Goal: Task Accomplishment & Management: Manage account settings

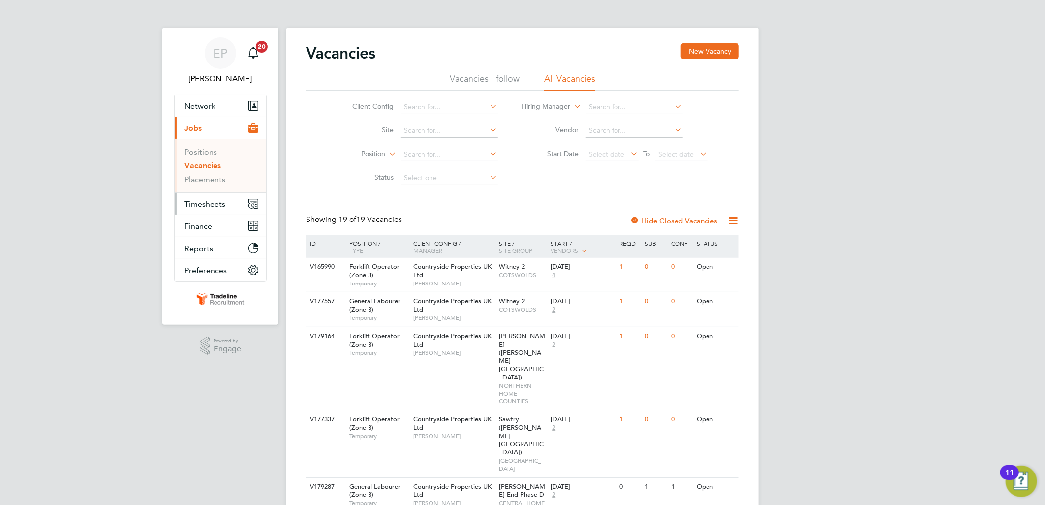
drag, startPoint x: 0, startPoint y: 0, endPoint x: 202, endPoint y: 209, distance: 291.0
click at [202, 209] on button "Timesheets" at bounding box center [221, 204] width 92 height 22
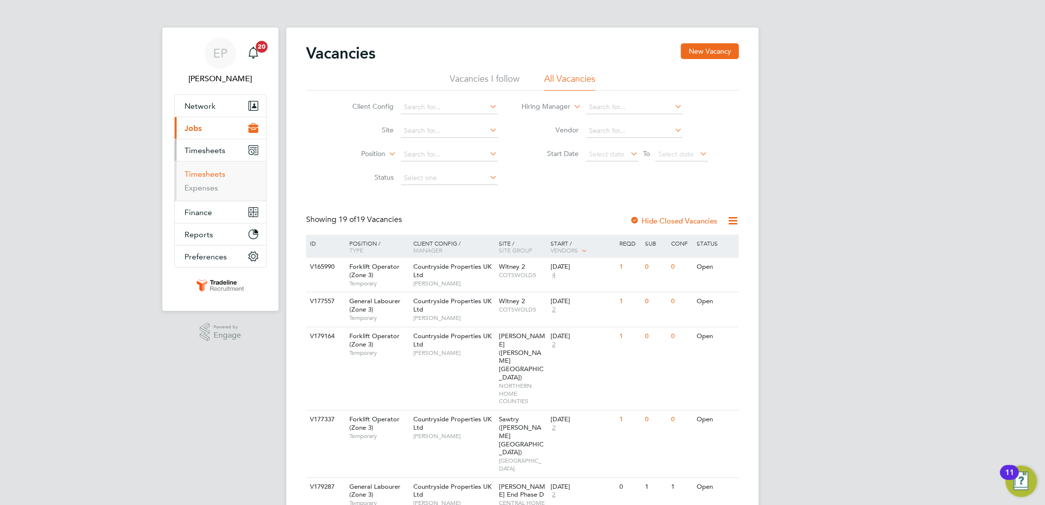
click at [215, 173] on link "Timesheets" at bounding box center [205, 173] width 41 height 9
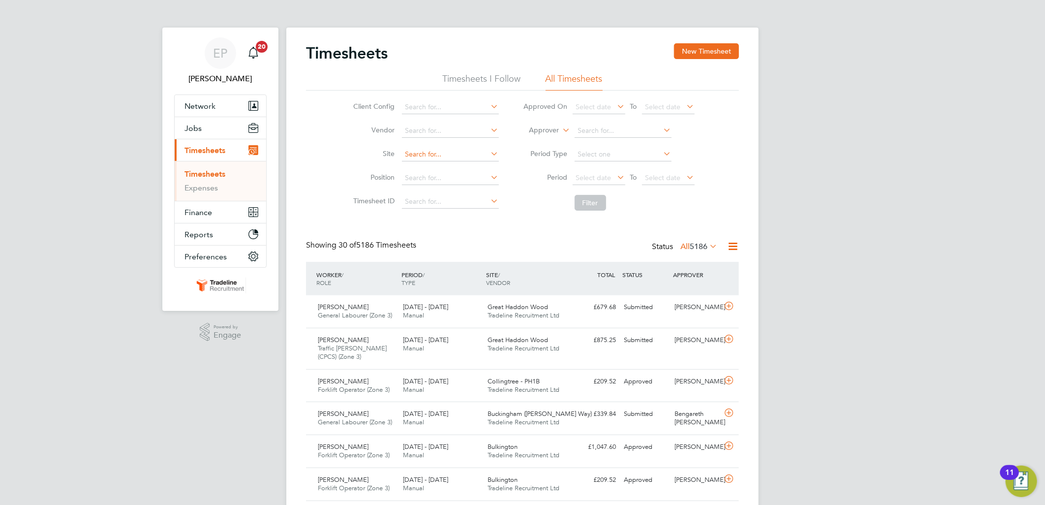
click at [431, 158] on input at bounding box center [450, 155] width 97 height 14
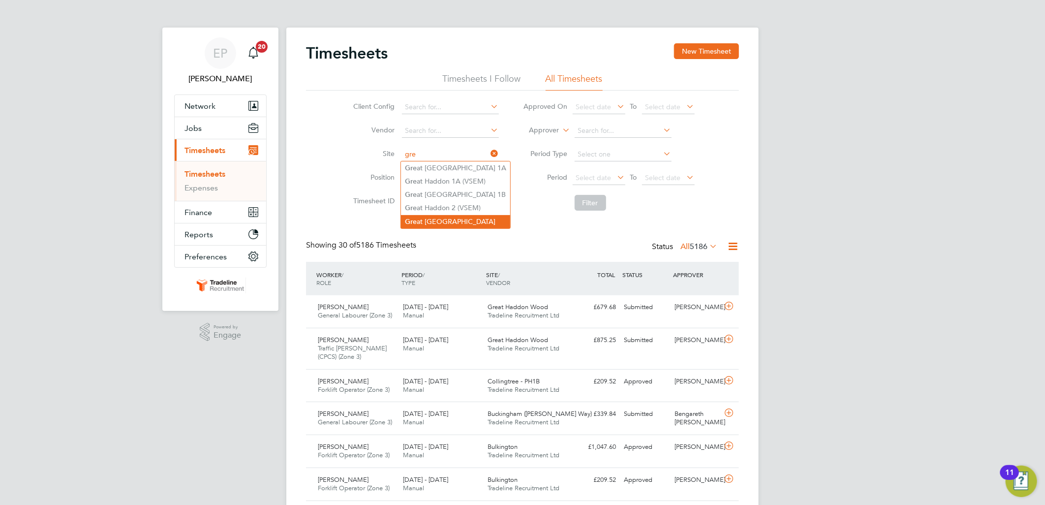
click at [455, 218] on li "Gre at Haddon Wood" at bounding box center [455, 221] width 109 height 13
type input "Great Haddon Wood"
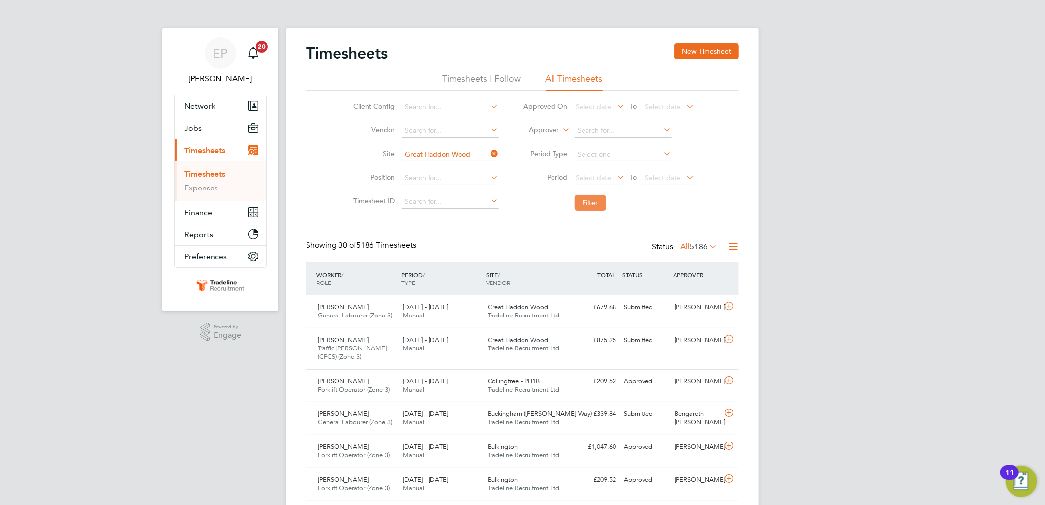
click at [582, 203] on button "Filter" at bounding box center [591, 203] width 32 height 16
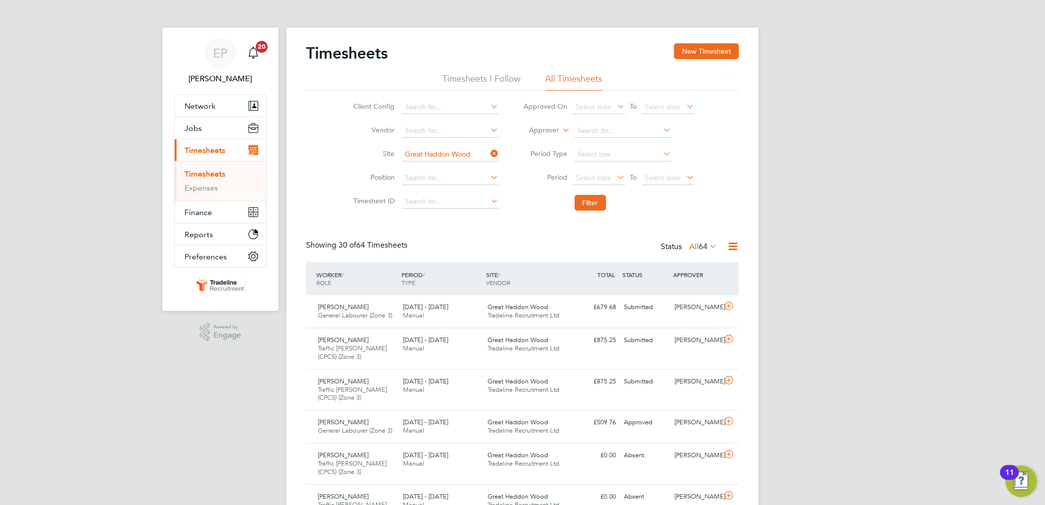
click at [708, 245] on icon at bounding box center [708, 246] width 0 height 14
click at [702, 292] on li "Submitted" at bounding box center [697, 291] width 45 height 14
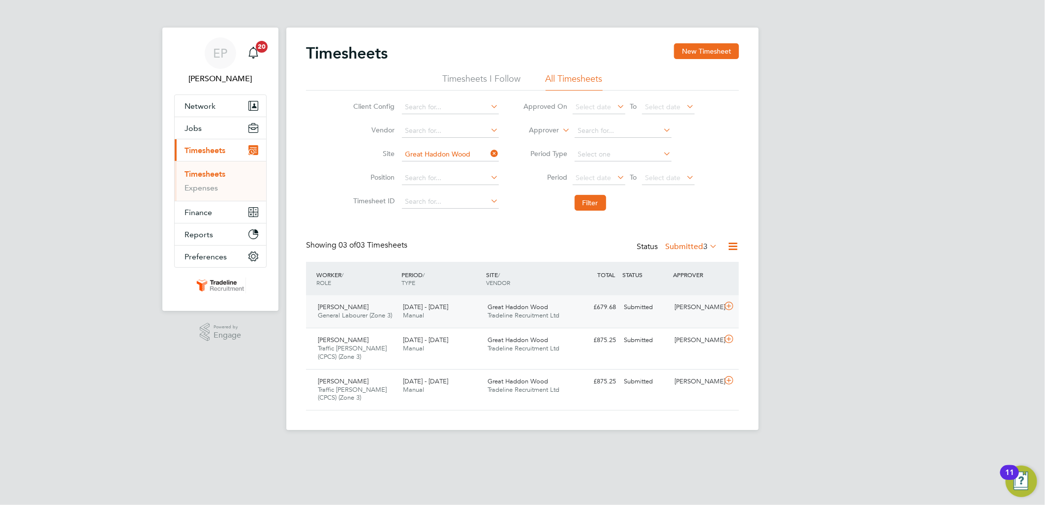
click at [641, 309] on div "Submitted" at bounding box center [645, 307] width 51 height 16
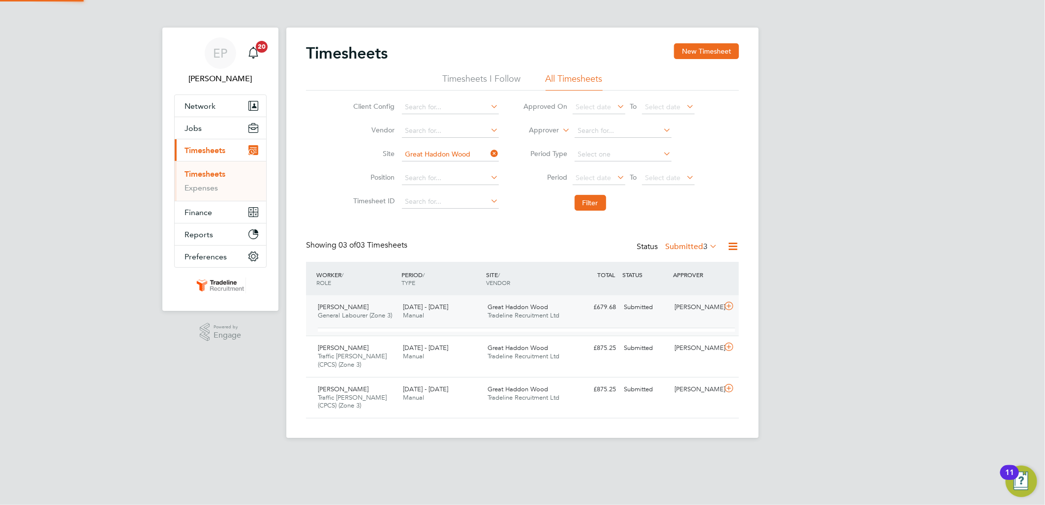
scroll to position [16, 96]
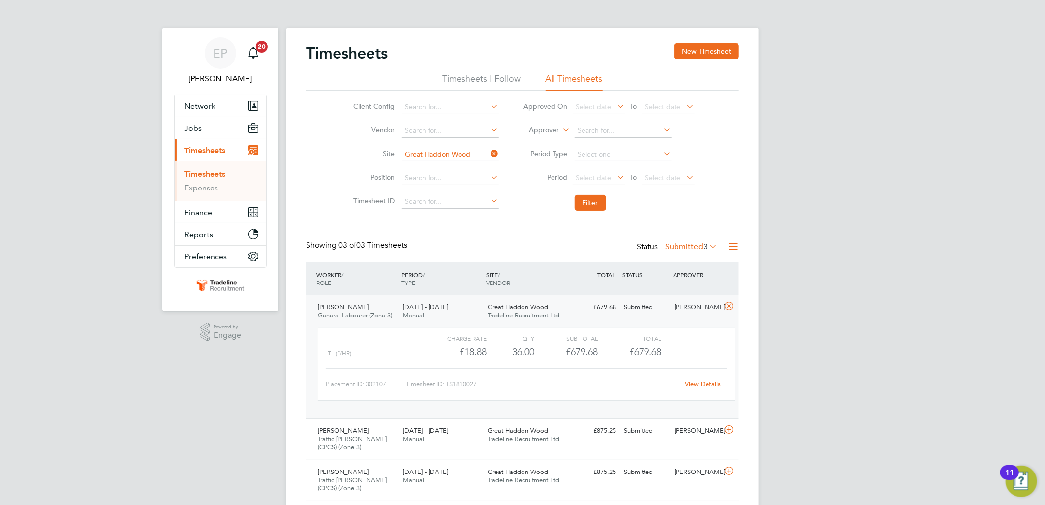
click at [695, 384] on link "View Details" at bounding box center [704, 384] width 36 height 8
click at [730, 304] on icon at bounding box center [729, 306] width 12 height 8
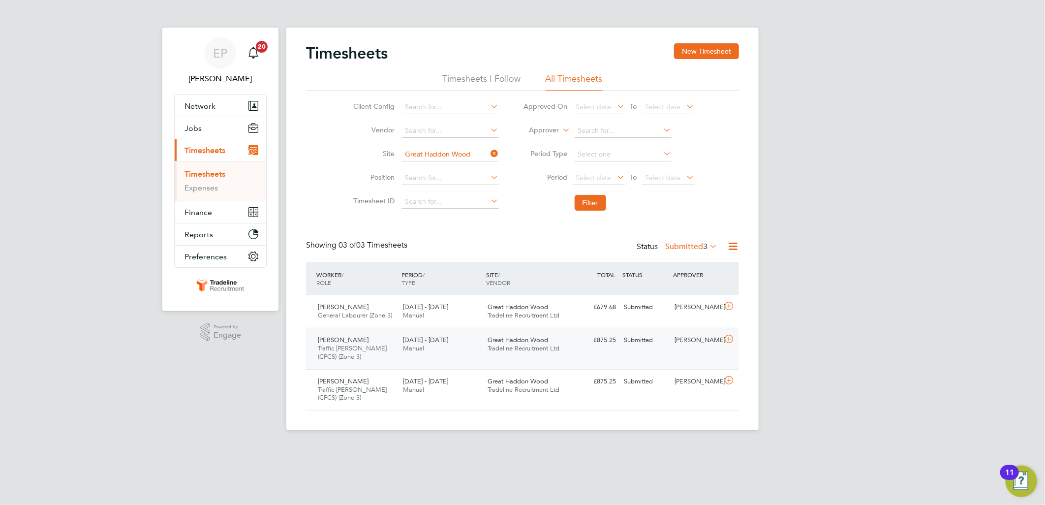
click at [655, 350] on div "Femi Omolade Traffic Marshall (CPCS) (Zone 3) 18 - 24 Aug 2025 18 - 24 Aug 2025…" at bounding box center [522, 348] width 433 height 41
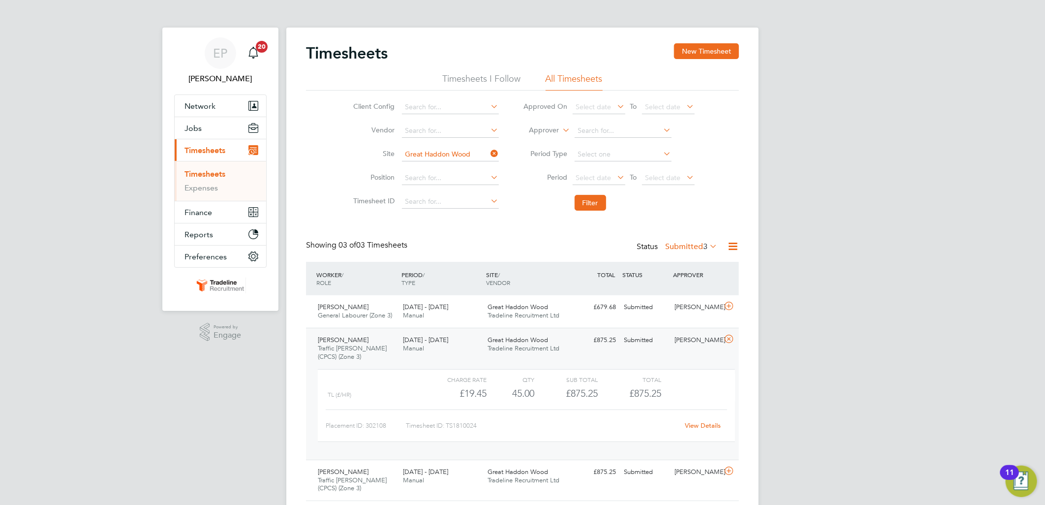
click at [697, 427] on link "View Details" at bounding box center [704, 425] width 36 height 8
click at [729, 336] on icon at bounding box center [729, 339] width 12 height 8
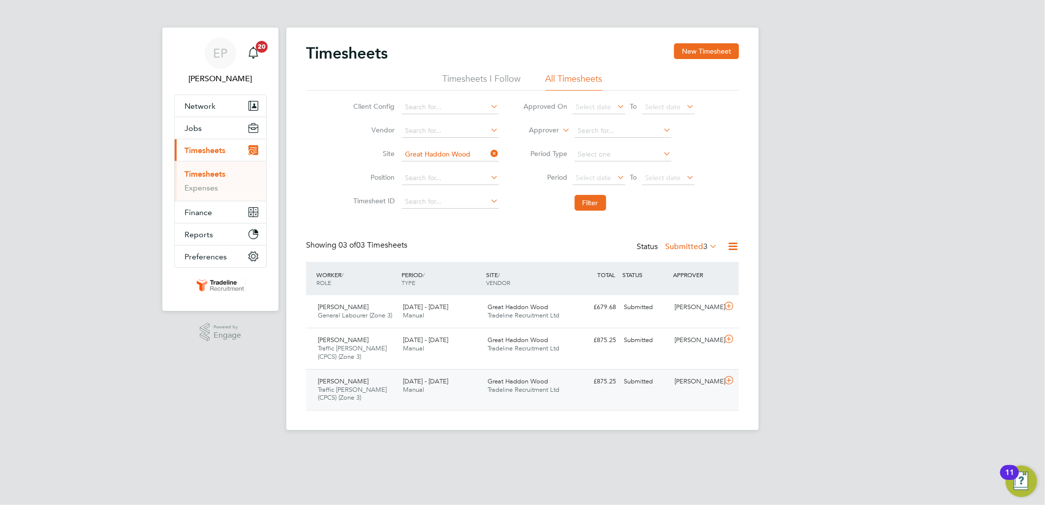
click at [705, 390] on div "Brian Williams Traffic Marshall (CPCS) (Zone 3) 18 - 24 Aug 2025 18 - 24 Aug 20…" at bounding box center [522, 389] width 433 height 41
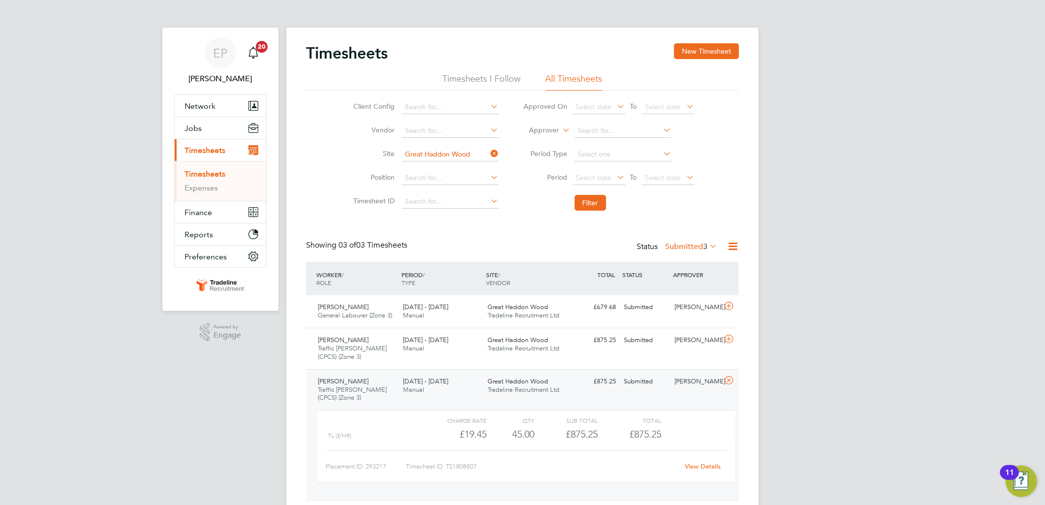
click at [705, 466] on link "View Details" at bounding box center [704, 466] width 36 height 8
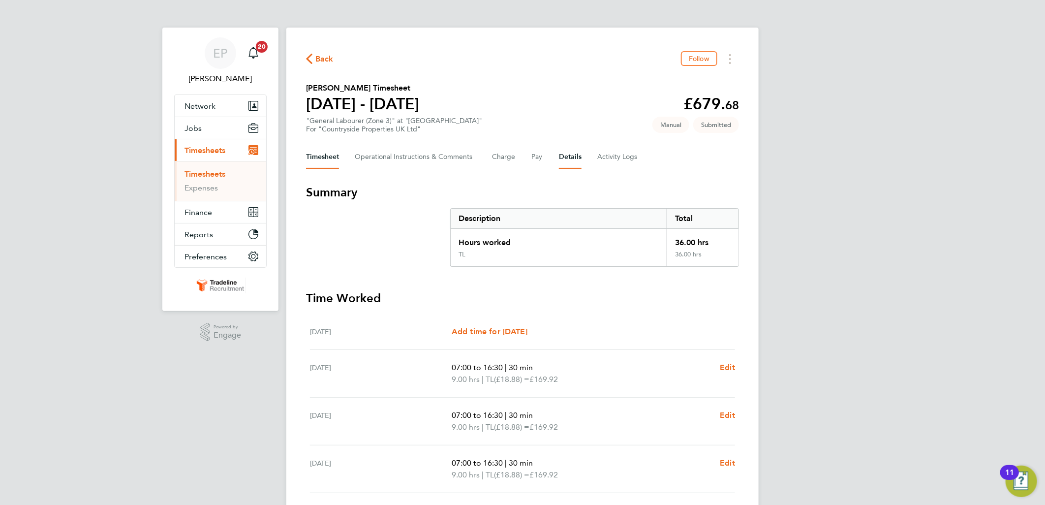
click at [569, 151] on button "Details" at bounding box center [570, 157] width 23 height 24
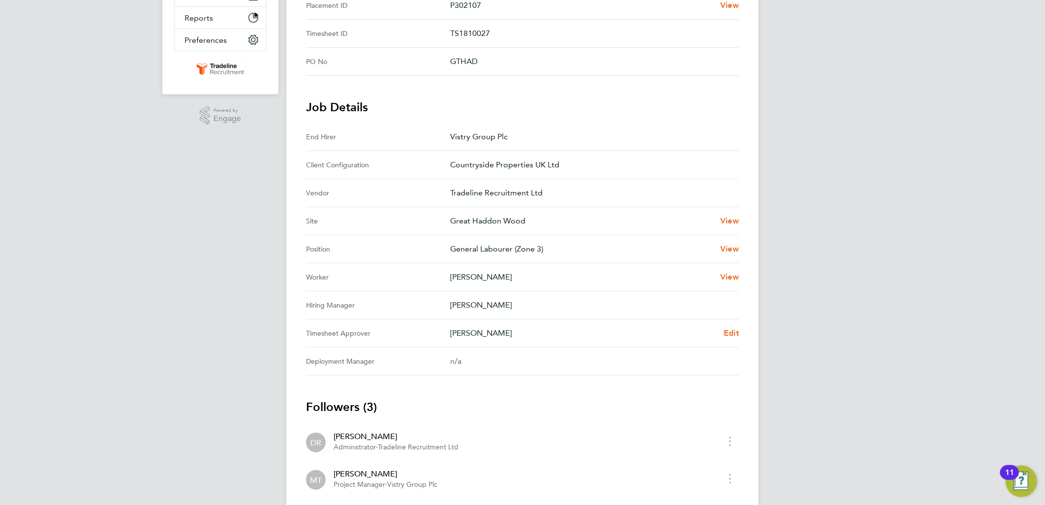
scroll to position [219, 0]
click at [727, 331] on span "Edit" at bounding box center [731, 330] width 15 height 9
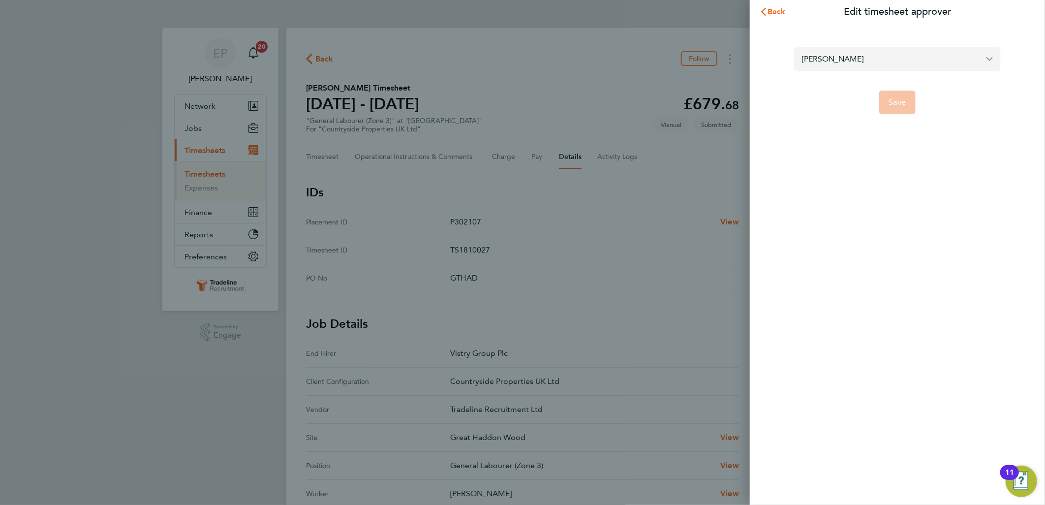
click at [883, 52] on input "[PERSON_NAME]" at bounding box center [897, 58] width 207 height 23
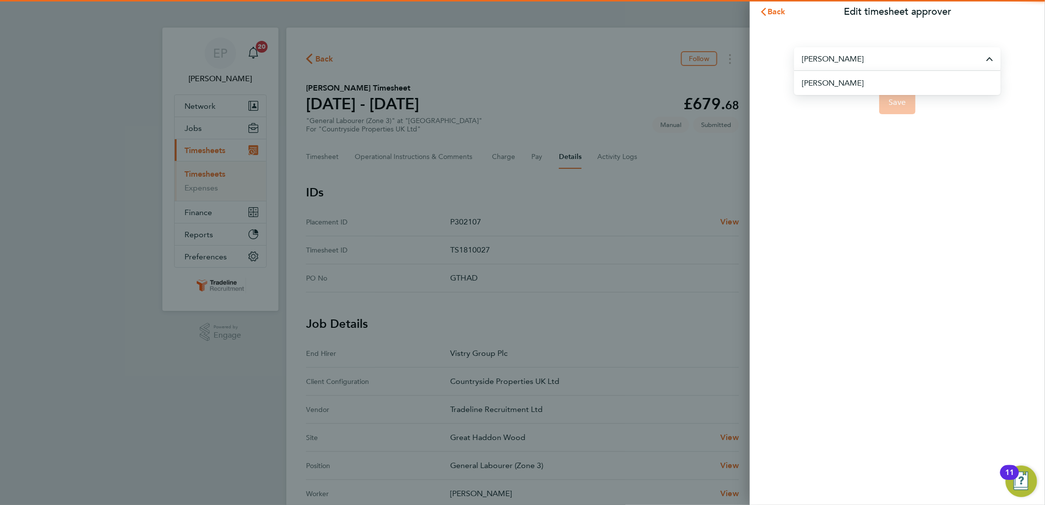
click at [861, 82] on li "[PERSON_NAME]" at bounding box center [901, 83] width 199 height 24
type input "[PERSON_NAME]"
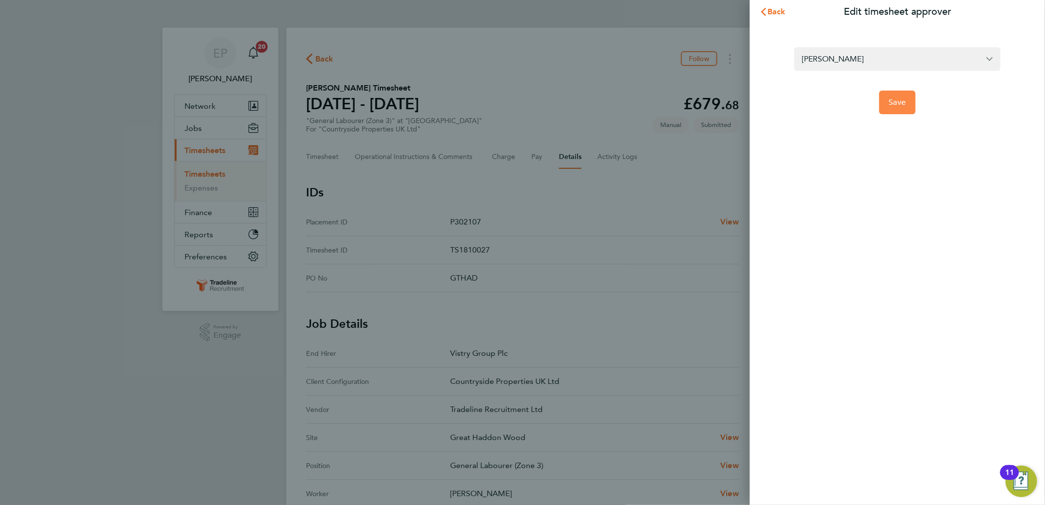
click at [903, 105] on span "Save" at bounding box center [897, 102] width 17 height 10
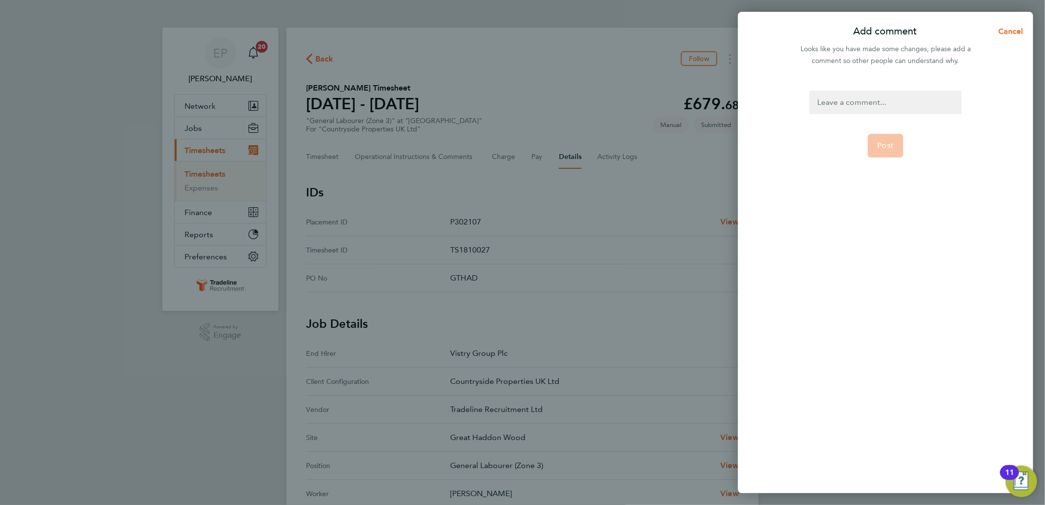
click at [880, 106] on div at bounding box center [886, 103] width 152 height 24
drag, startPoint x: 940, startPoint y: 100, endPoint x: 811, endPoint y: 115, distance: 129.8
click at [811, 115] on form "Switched to [PERSON_NAME] as requested Post" at bounding box center [886, 221] width 160 height 260
copy div "Switched to [PERSON_NAME] as requested"
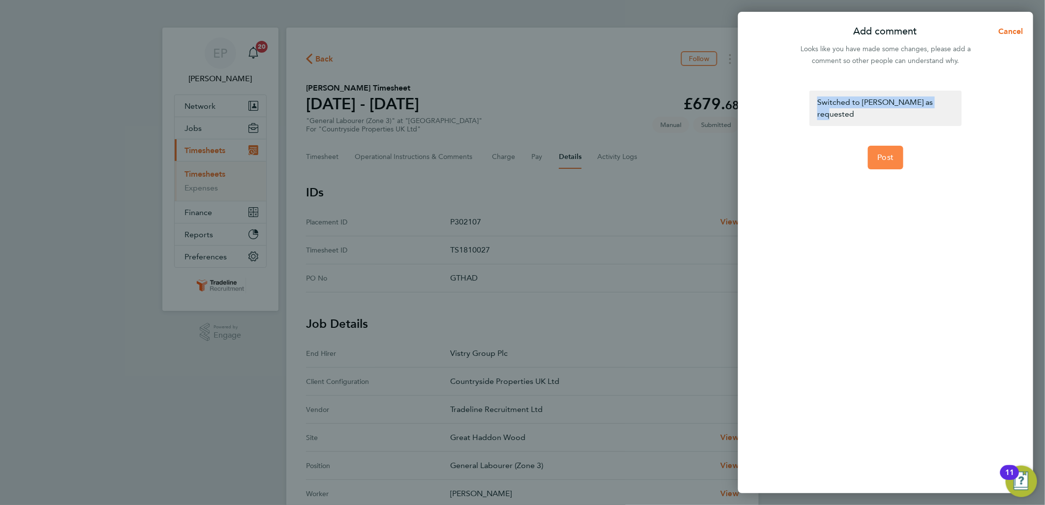
click at [897, 146] on button "Post" at bounding box center [886, 158] width 36 height 24
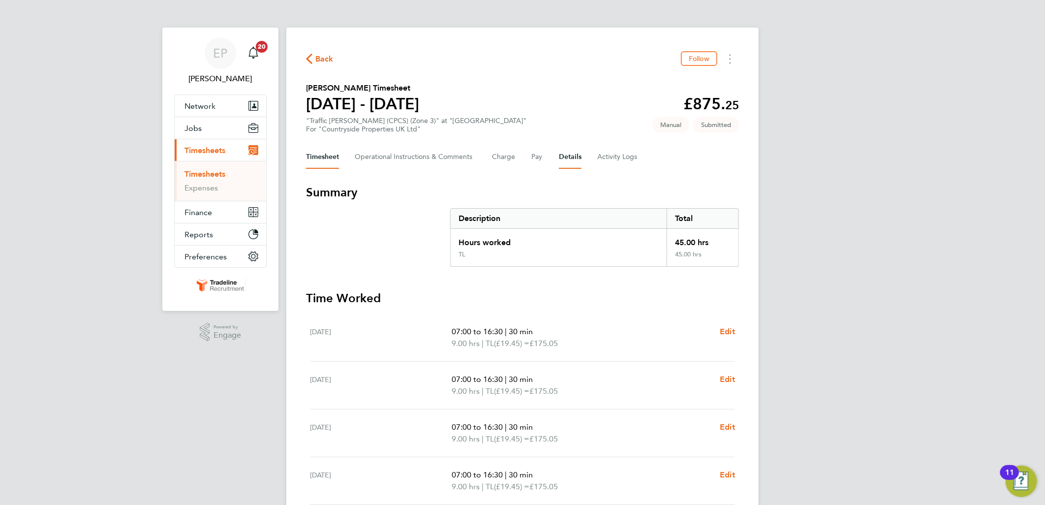
click at [559, 157] on button "Details" at bounding box center [570, 157] width 23 height 24
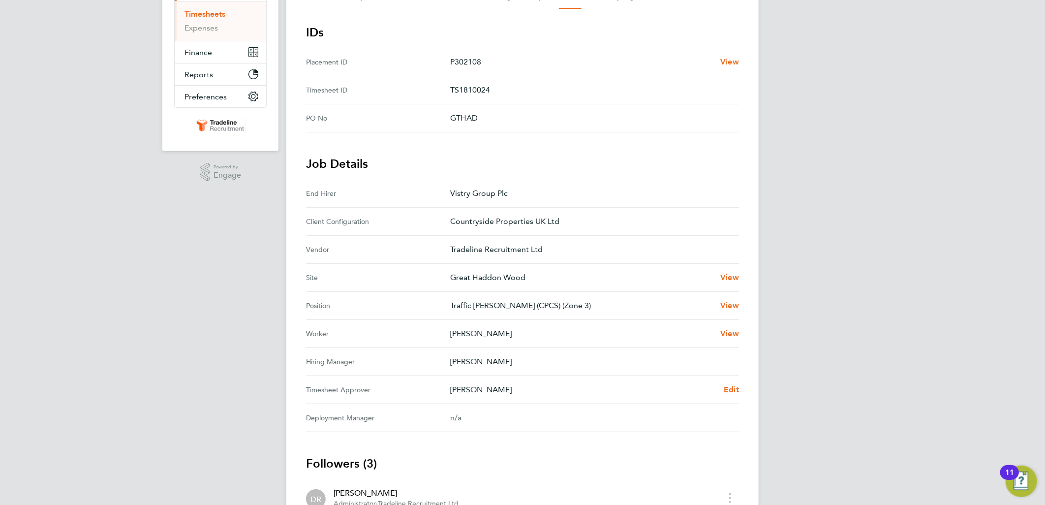
scroll to position [164, 0]
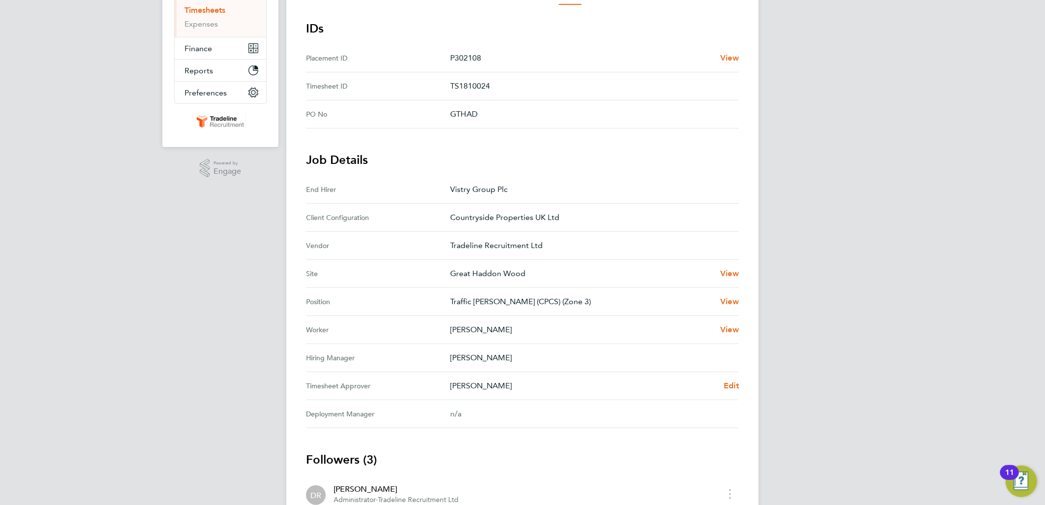
click at [739, 391] on Approver "Timesheet Approver Andy Pearce Edit" at bounding box center [522, 386] width 433 height 28
click at [734, 382] on span "Edit" at bounding box center [731, 385] width 15 height 9
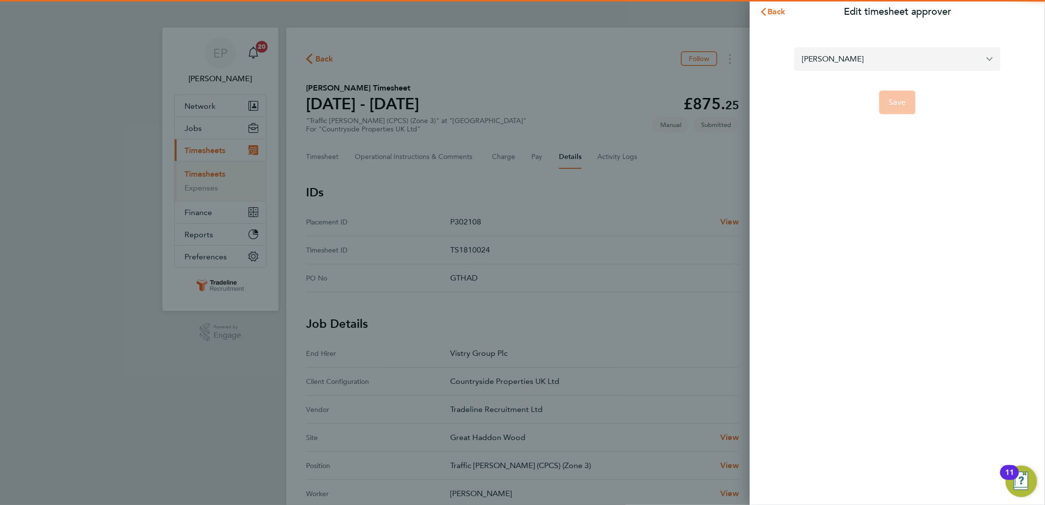
click at [853, 67] on input "[PERSON_NAME]" at bounding box center [897, 58] width 207 height 23
click at [852, 84] on li "[PERSON_NAME]" at bounding box center [901, 83] width 199 height 24
type input "[PERSON_NAME]"
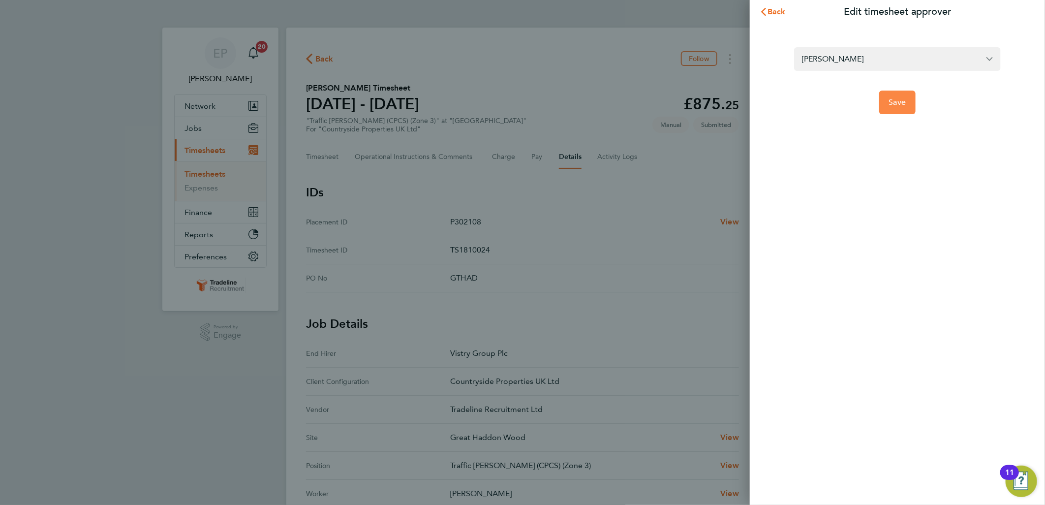
click at [903, 99] on span "Save" at bounding box center [897, 102] width 17 height 10
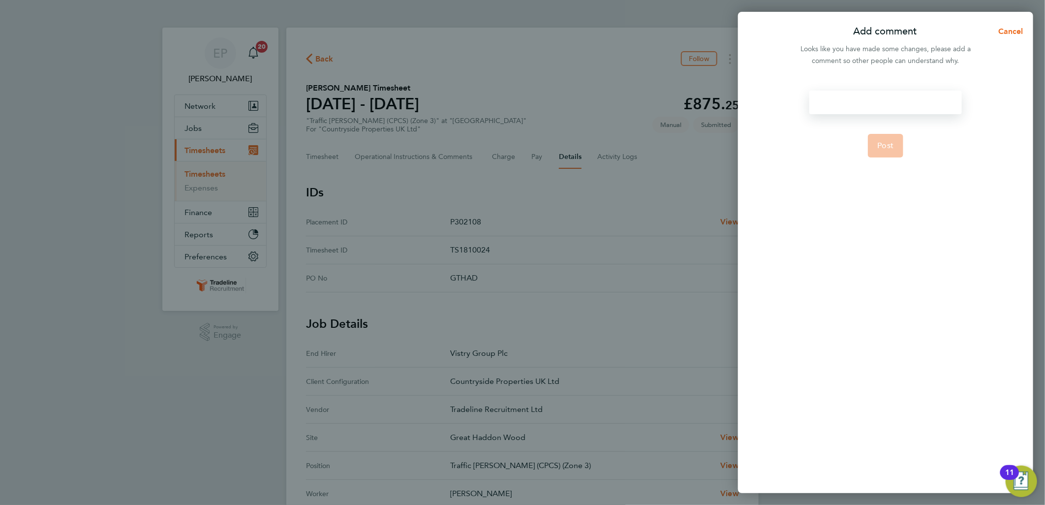
drag, startPoint x: 834, startPoint y: 103, endPoint x: 826, endPoint y: 101, distance: 8.3
click at [826, 101] on div at bounding box center [886, 103] width 152 height 24
paste div
click at [884, 155] on button "Post" at bounding box center [886, 158] width 36 height 24
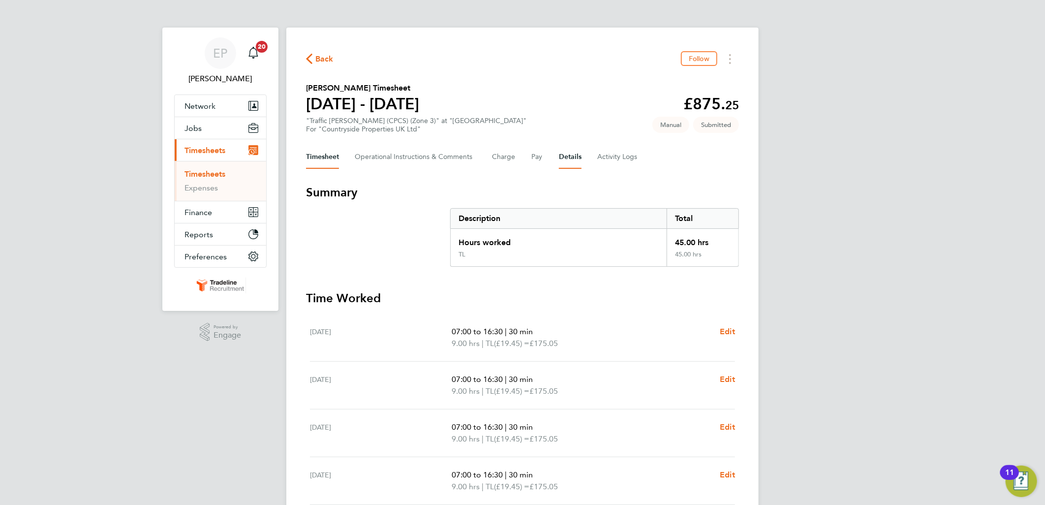
click at [565, 155] on button "Details" at bounding box center [570, 157] width 23 height 24
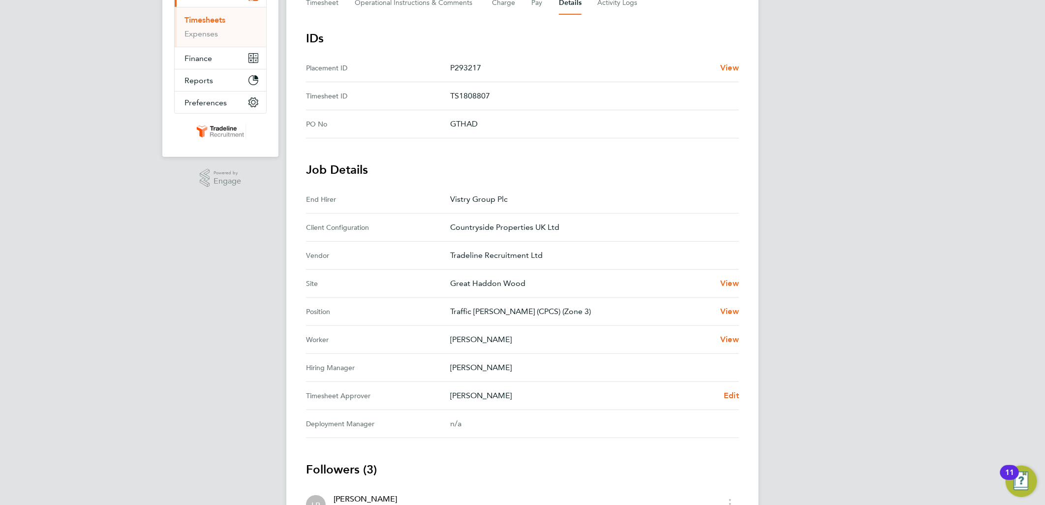
scroll to position [164, 0]
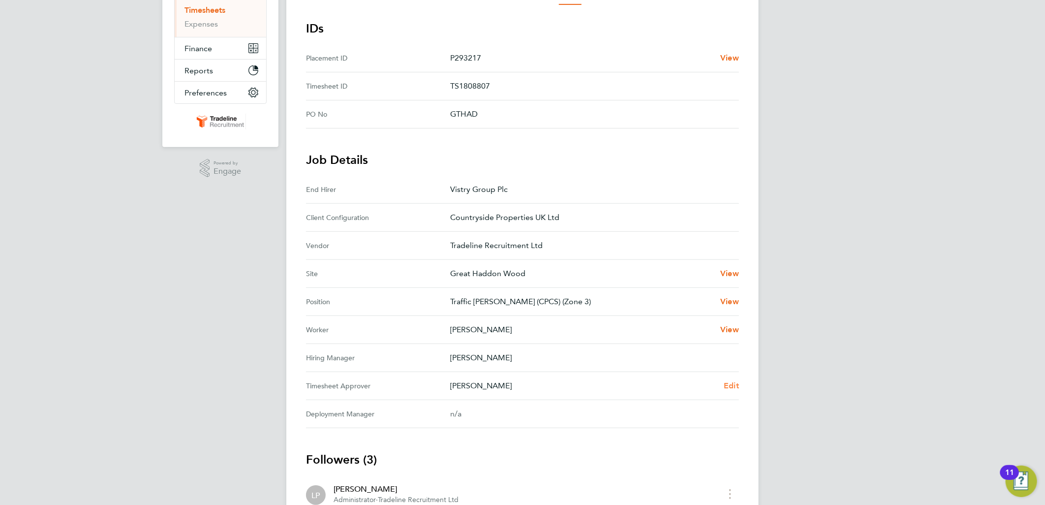
click at [733, 382] on span "Edit" at bounding box center [731, 385] width 15 height 9
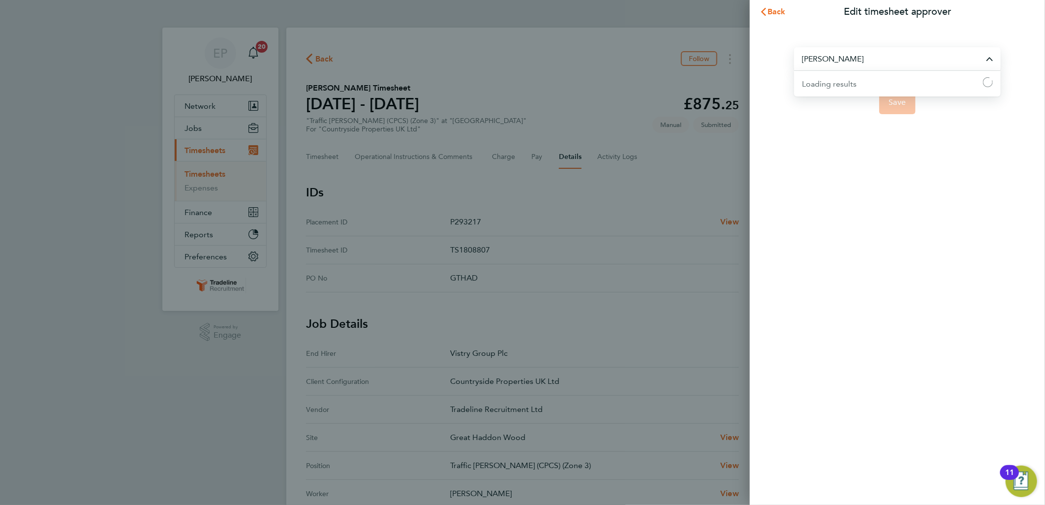
click at [882, 48] on input "[PERSON_NAME]" at bounding box center [897, 58] width 207 height 23
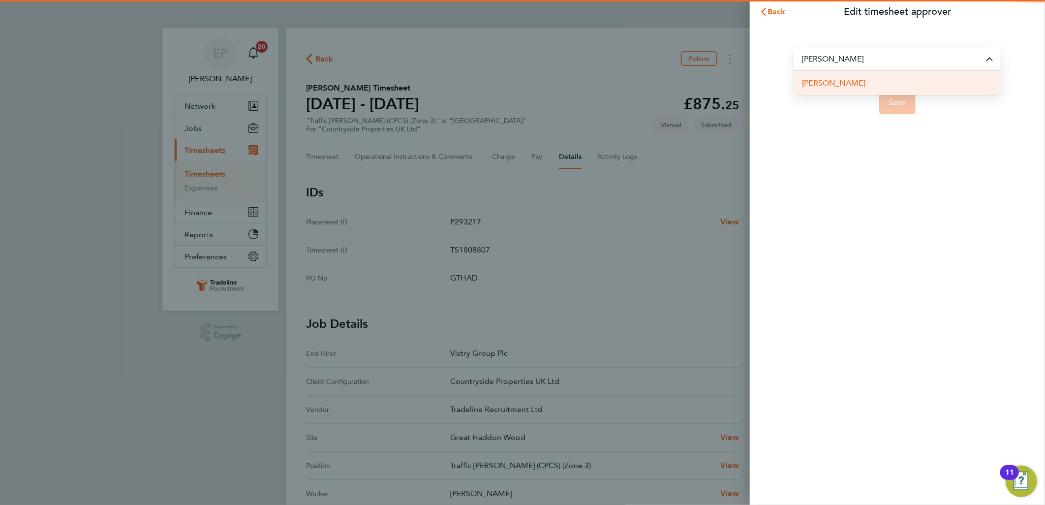
click at [856, 81] on li "[PERSON_NAME]" at bounding box center [897, 83] width 207 height 24
type input "[PERSON_NAME]"
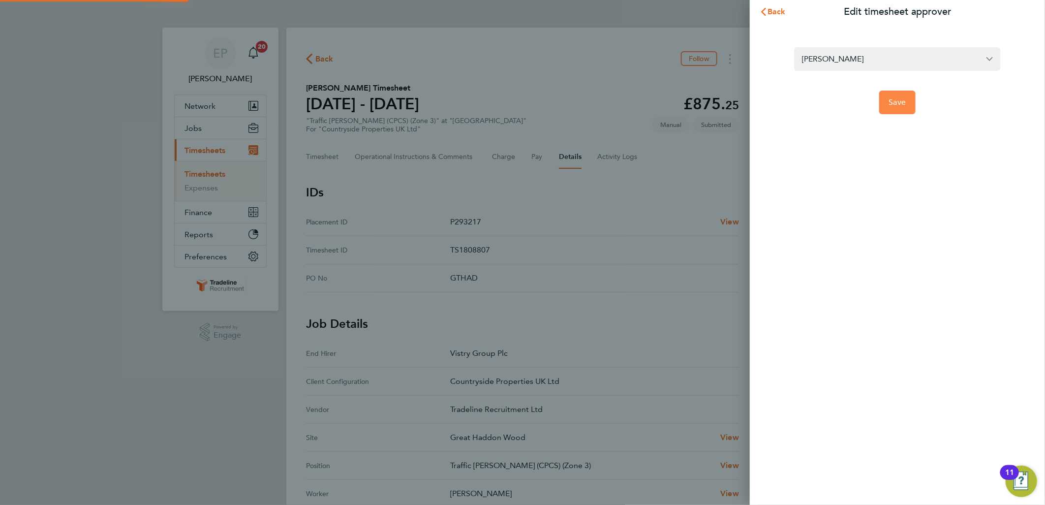
click at [904, 107] on button "Save" at bounding box center [898, 103] width 37 height 24
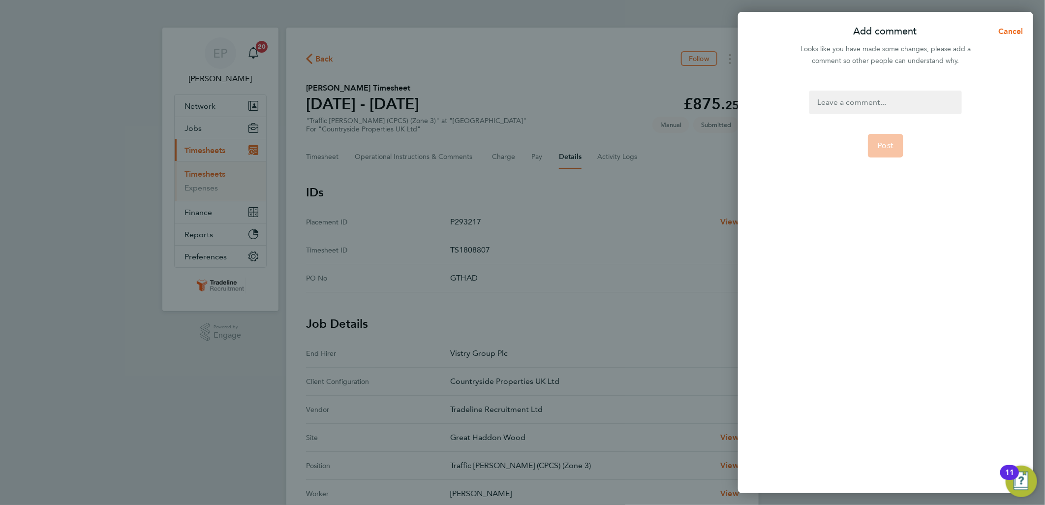
click at [842, 96] on div at bounding box center [886, 103] width 152 height 24
click at [842, 104] on div at bounding box center [886, 103] width 152 height 24
paste div
click at [884, 153] on span "Post" at bounding box center [886, 158] width 16 height 10
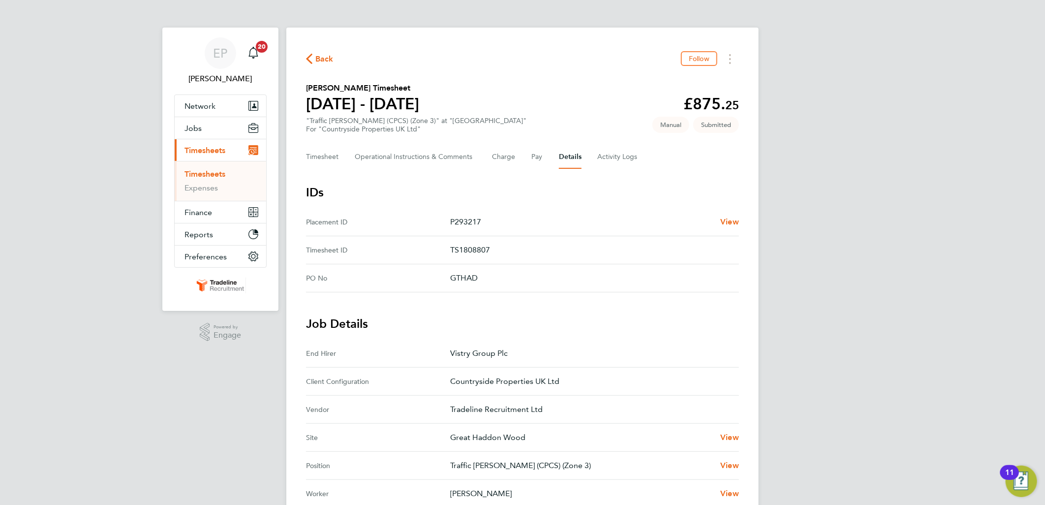
click at [327, 54] on span "Back" at bounding box center [325, 59] width 18 height 12
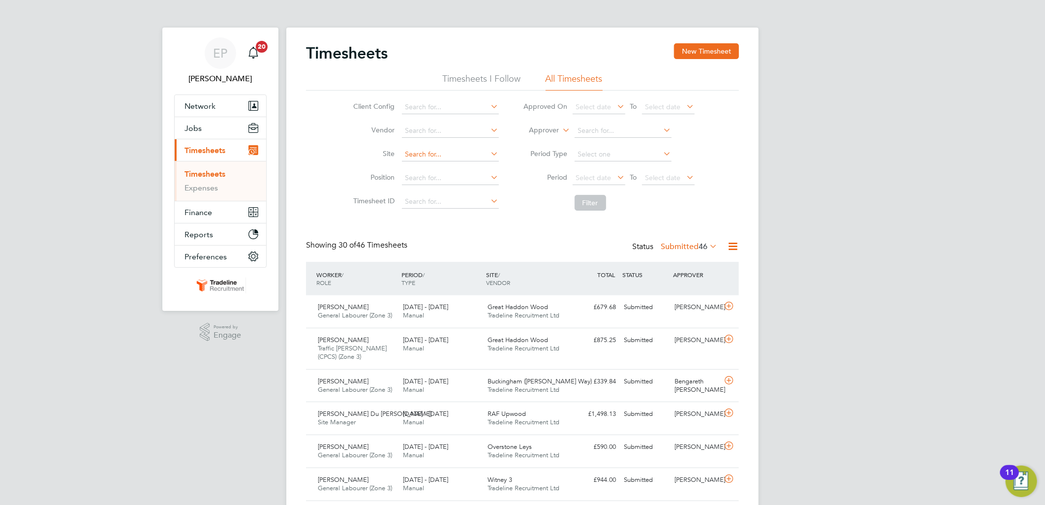
click at [446, 153] on input at bounding box center [450, 155] width 97 height 14
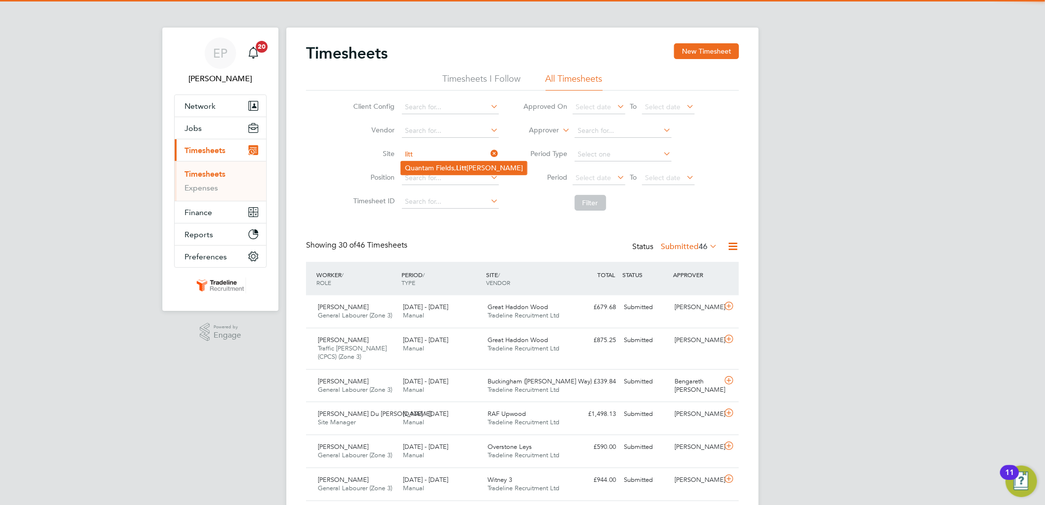
click at [442, 172] on li "Quantam Fields, Litt leport" at bounding box center [464, 167] width 126 height 13
type input "Quantam Fields, Littleport"
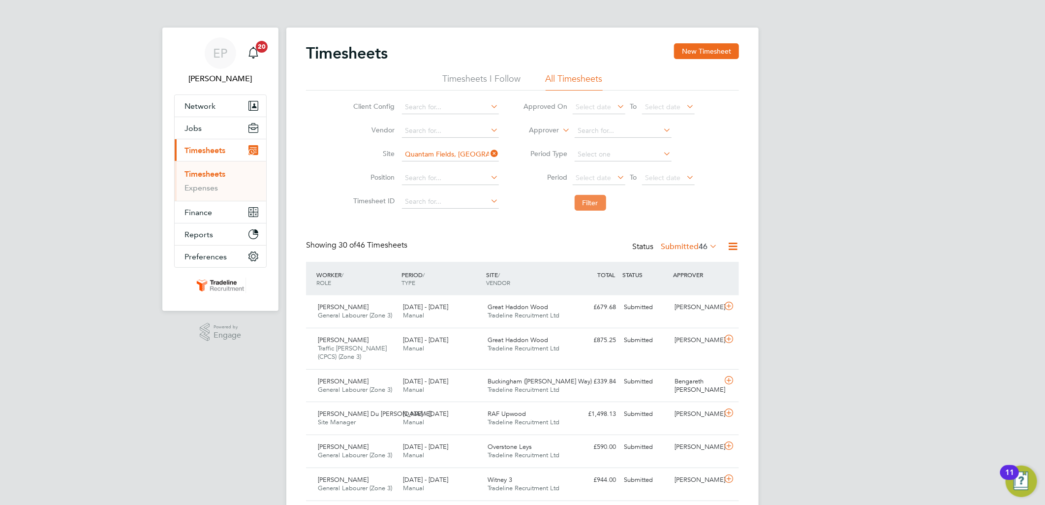
click at [588, 199] on button "Filter" at bounding box center [591, 203] width 32 height 16
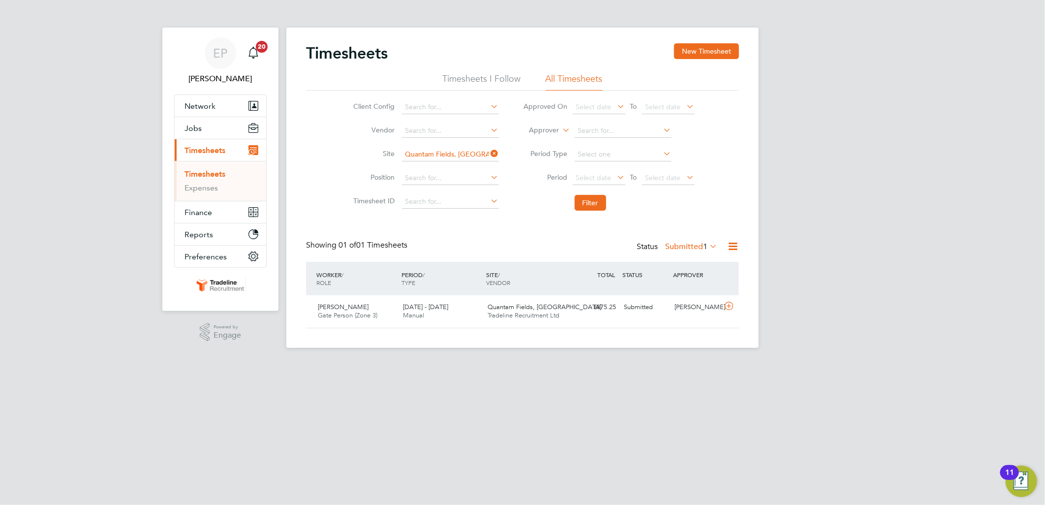
click at [489, 152] on icon at bounding box center [489, 154] width 0 height 14
drag, startPoint x: 593, startPoint y: 199, endPoint x: 628, endPoint y: 165, distance: 49.1
click at [593, 199] on button "Filter" at bounding box center [591, 203] width 32 height 16
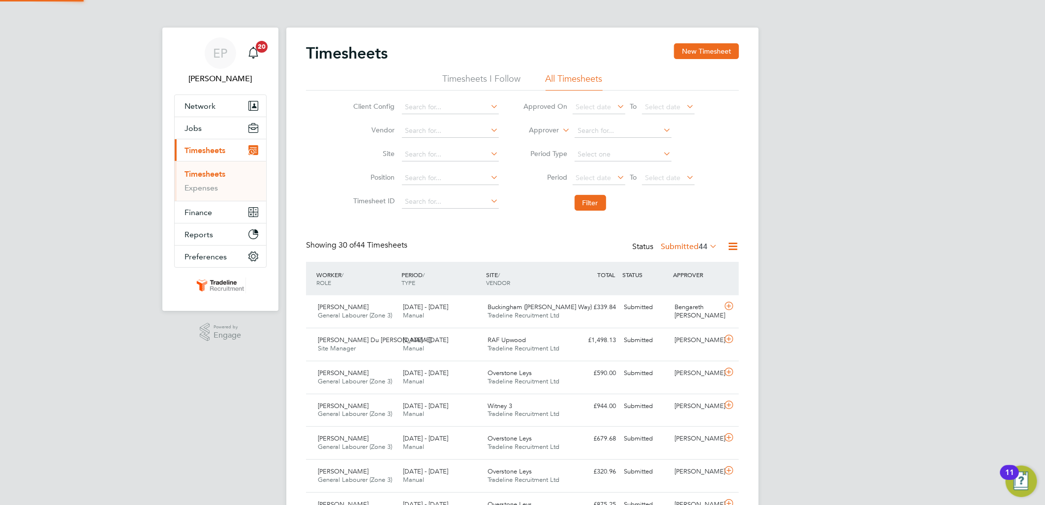
scroll to position [25, 86]
click at [704, 242] on span "44" at bounding box center [703, 247] width 9 height 10
click at [680, 260] on li "All" at bounding box center [676, 264] width 45 height 14
